Goal: Task Accomplishment & Management: Complete application form

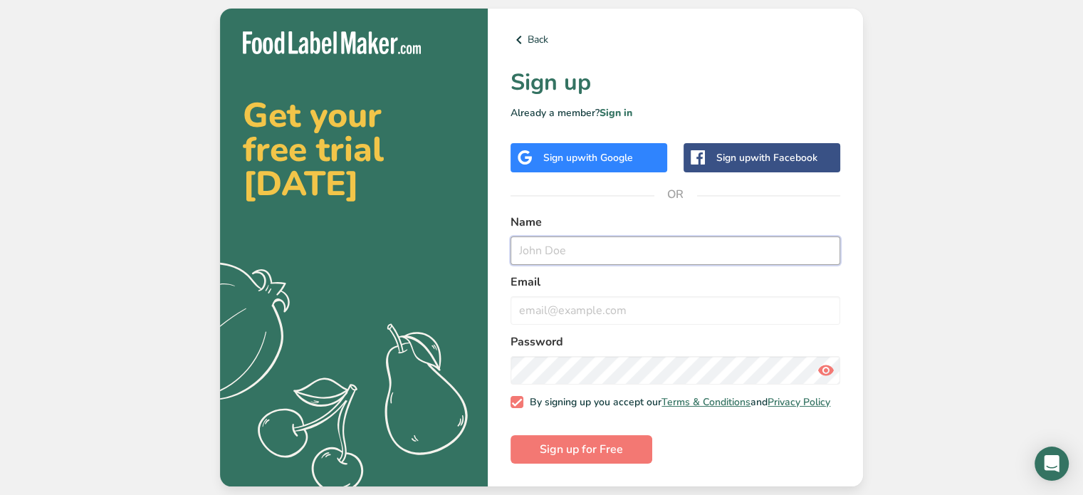
click at [521, 244] on input "text" at bounding box center [675, 250] width 330 height 28
type input "dini"
click at [535, 310] on input "email" at bounding box center [675, 310] width 330 height 28
paste input "[EMAIL_ADDRESS][DOMAIN_NAME]"
type input "[EMAIL_ADDRESS][DOMAIN_NAME]"
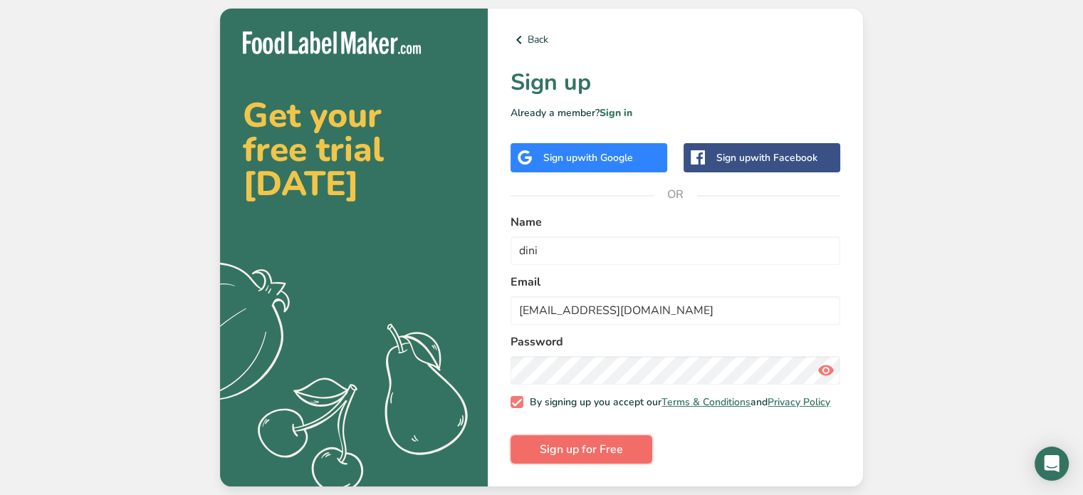
click at [601, 454] on span "Sign up for Free" at bounding box center [581, 449] width 83 height 17
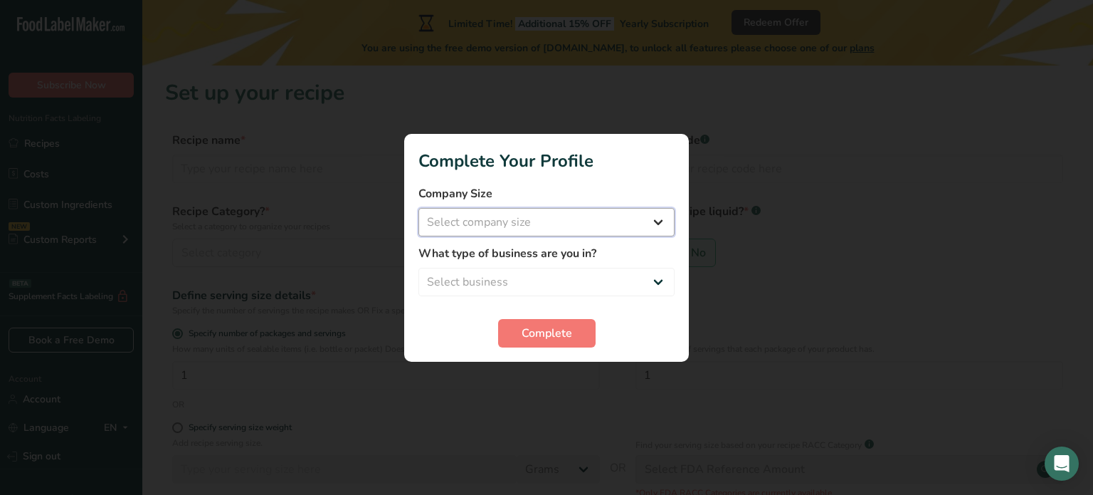
click at [654, 221] on select "Select company size Fewer than 10 Employees 10 to 50 Employees 51 to 500 Employ…" at bounding box center [547, 222] width 256 height 28
select select "1"
click at [419, 208] on select "Select company size Fewer than 10 Employees 10 to 50 Employees 51 to 500 Employ…" at bounding box center [547, 222] width 256 height 28
click at [658, 283] on select "Select business Packaged Food Manufacturer Restaurant & Cafe Bakery Meal Plans …" at bounding box center [547, 282] width 256 height 28
select select "8"
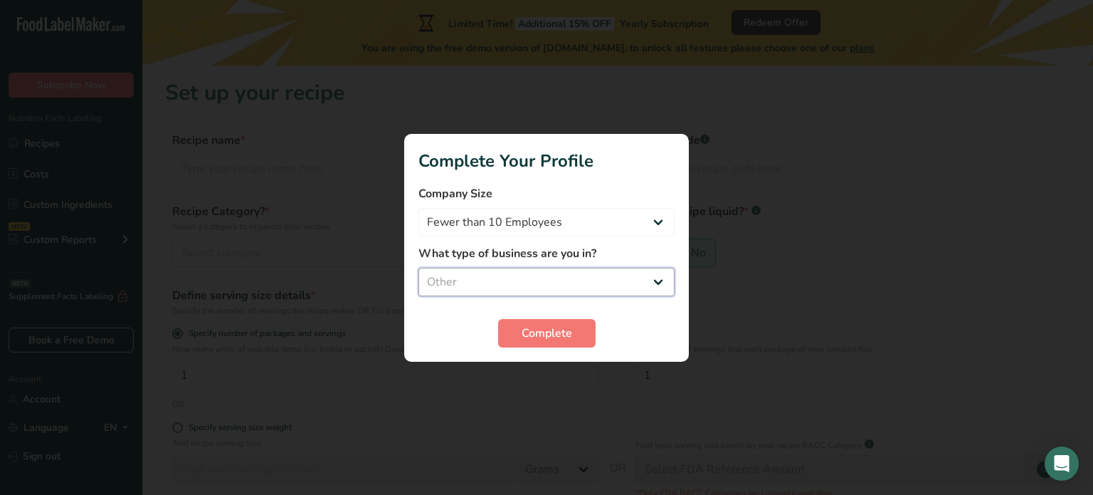
click at [419, 268] on select "Select business Packaged Food Manufacturer Restaurant & Cafe Bakery Meal Plans …" at bounding box center [547, 282] width 256 height 28
click at [558, 335] on span "Complete" at bounding box center [547, 333] width 51 height 17
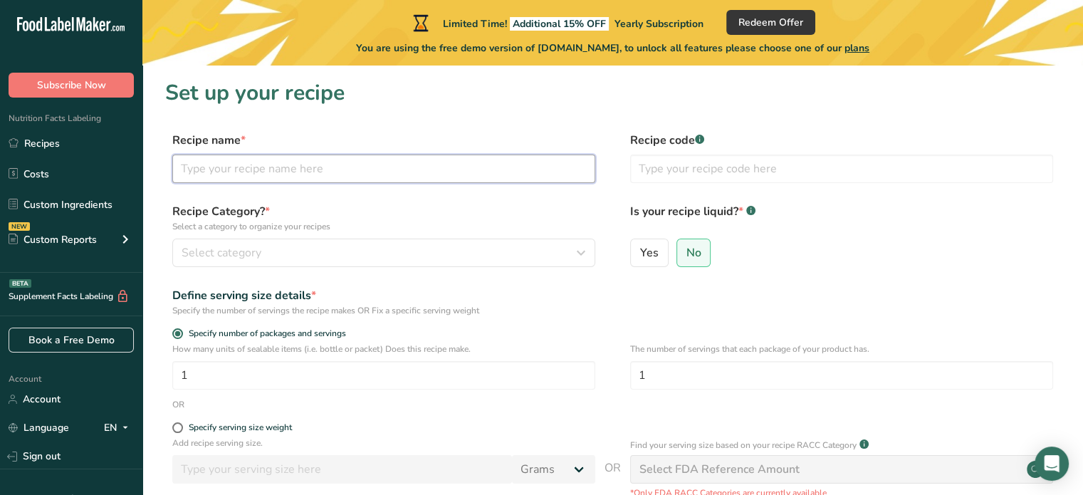
click at [224, 177] on input "text" at bounding box center [383, 168] width 423 height 28
type input "Sunflower seed oil"
click at [659, 157] on input "text" at bounding box center [841, 168] width 423 height 28
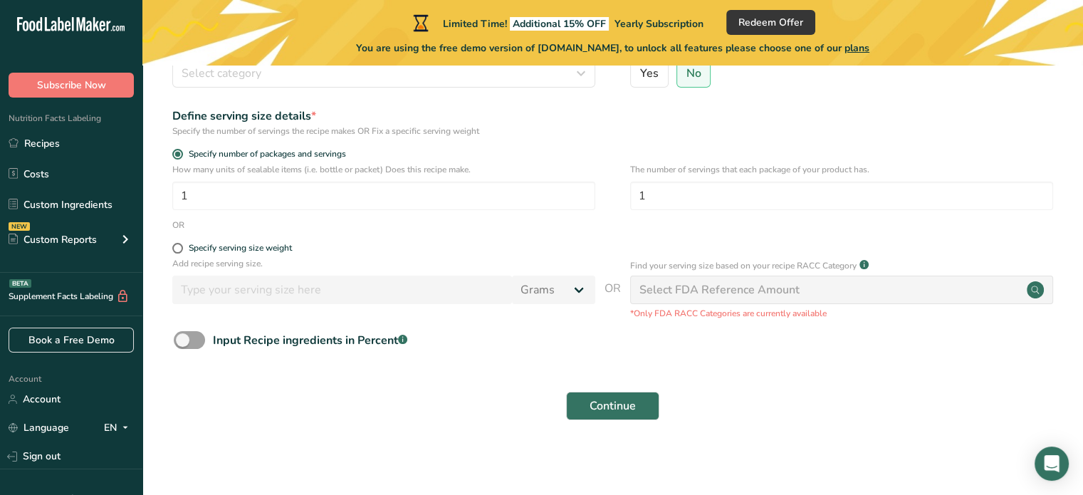
scroll to position [182, 0]
